Goal: Use online tool/utility: Utilize a website feature to perform a specific function

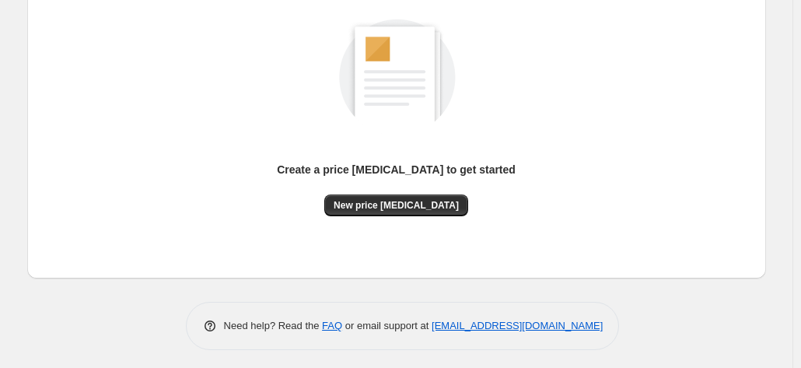
scroll to position [214, 0]
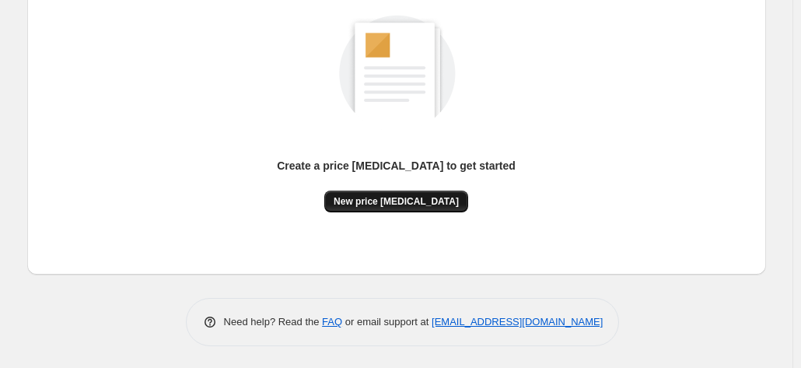
click at [424, 197] on span "New price change job" at bounding box center [396, 201] width 125 height 12
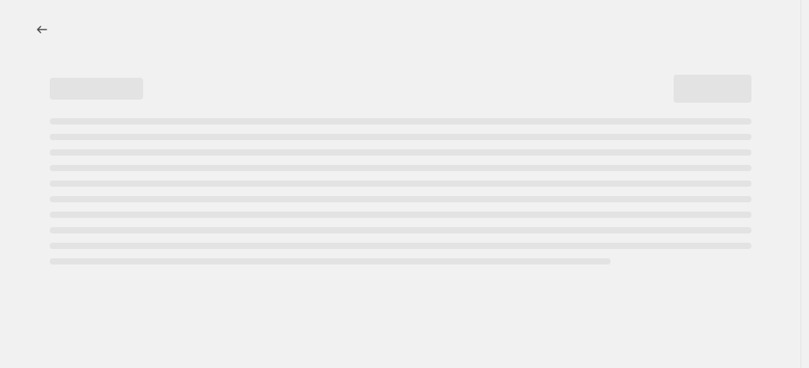
select select "percentage"
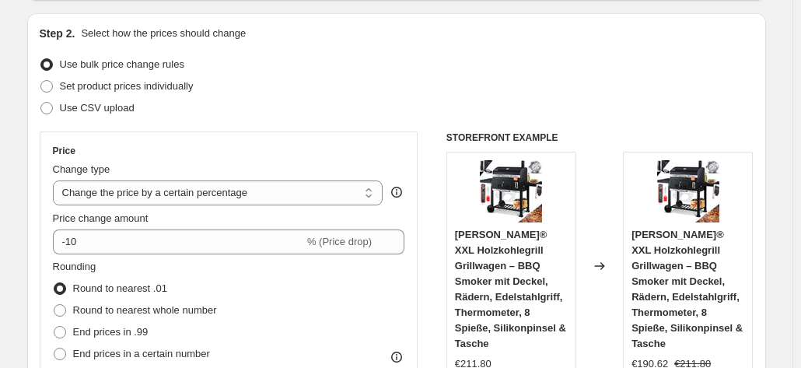
scroll to position [155, 0]
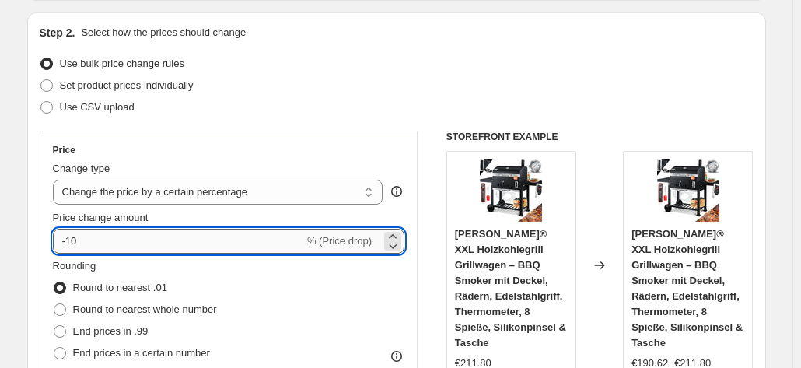
click at [152, 231] on input "-10" at bounding box center [178, 241] width 251 height 25
type input "-1"
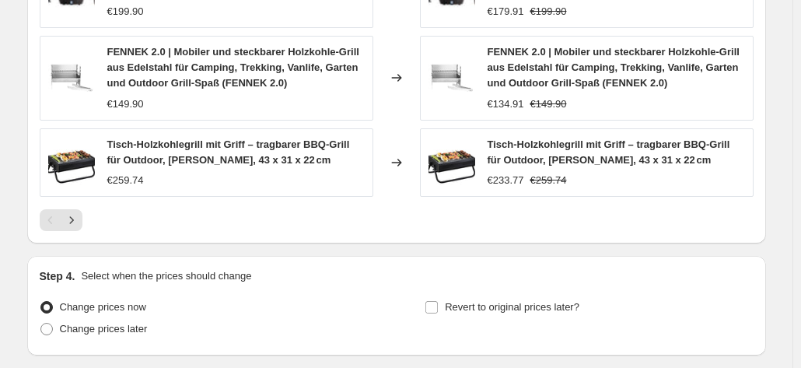
scroll to position [1244, 0]
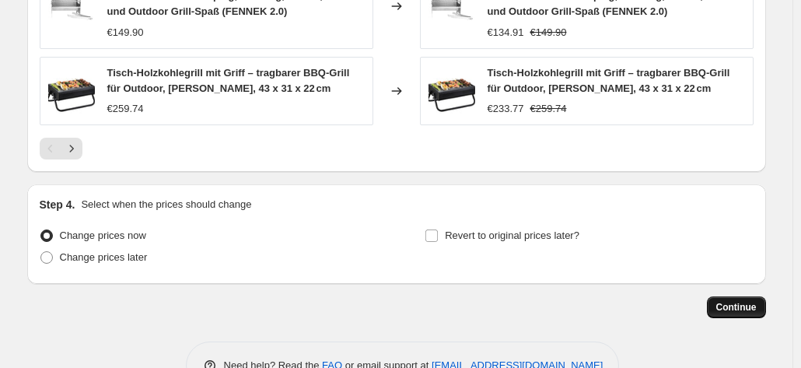
type input "-30"
click at [741, 306] on span "Continue" at bounding box center [736, 307] width 40 height 12
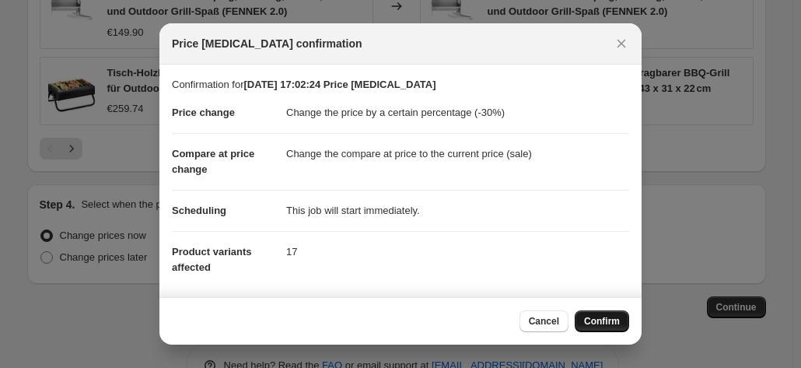
click at [618, 325] on span "Confirm" at bounding box center [602, 321] width 36 height 12
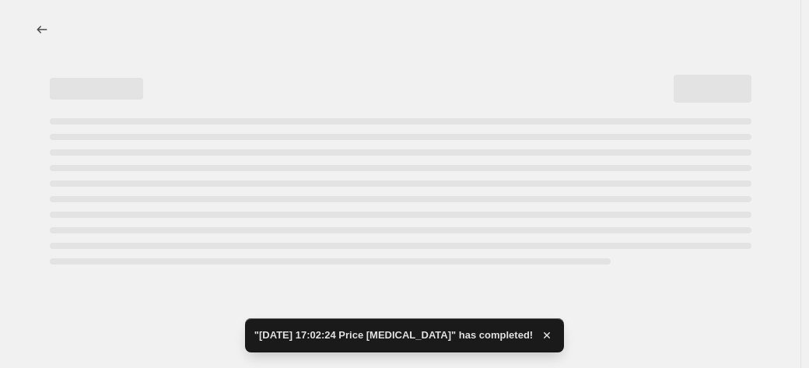
select select "percentage"
